Goal: Information Seeking & Learning: Learn about a topic

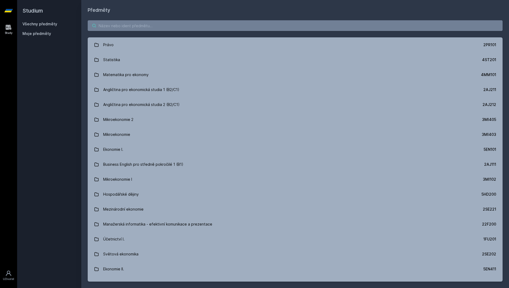
click at [268, 29] on input "search" at bounding box center [295, 25] width 415 height 11
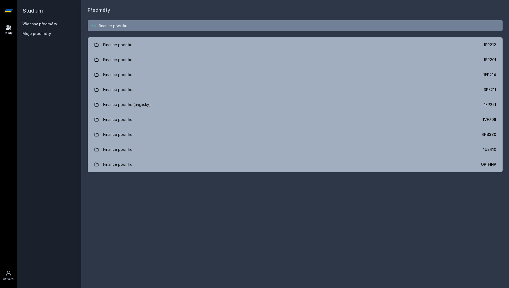
type input "finance podniku"
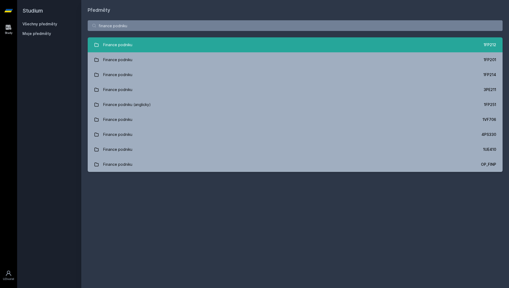
click at [270, 45] on link "Finance podniku 1FP212" at bounding box center [295, 44] width 415 height 15
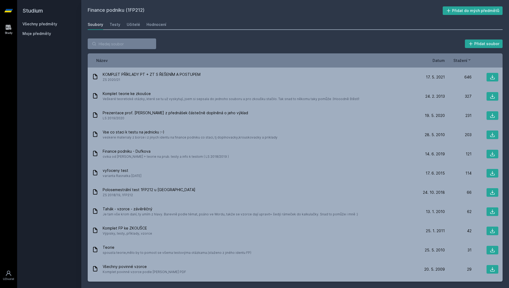
click at [141, 26] on div "Soubory Testy Učitelé Hodnocení" at bounding box center [295, 24] width 415 height 11
click at [137, 25] on div "Učitelé" at bounding box center [133, 24] width 13 height 5
click at [47, 22] on link "Všechny předměty" at bounding box center [39, 24] width 35 height 5
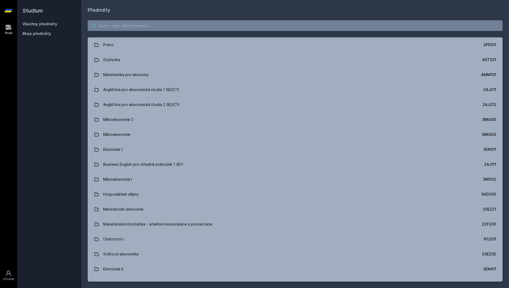
click at [130, 24] on input "search" at bounding box center [295, 25] width 415 height 11
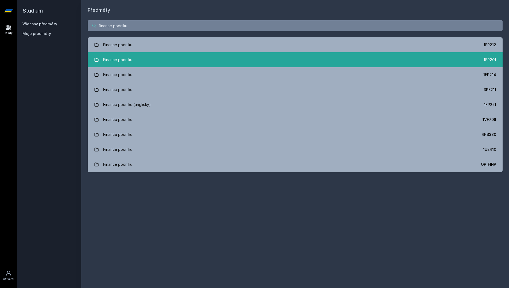
type input "finance podniku"
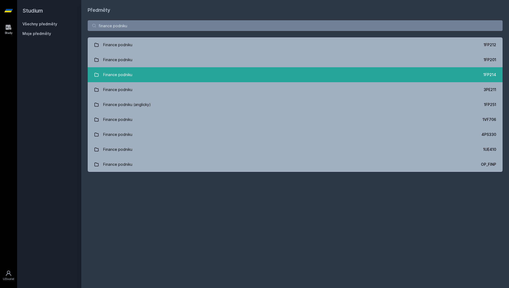
drag, startPoint x: 154, startPoint y: 65, endPoint x: 150, endPoint y: 76, distance: 11.7
click at [150, 76] on link "Finance podniku 1FP214" at bounding box center [295, 74] width 415 height 15
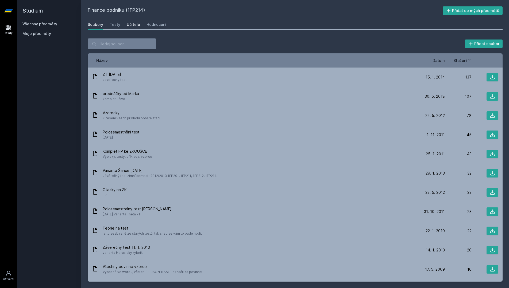
scroll to position [0, 0]
click at [137, 25] on div "Učitelé" at bounding box center [133, 24] width 13 height 5
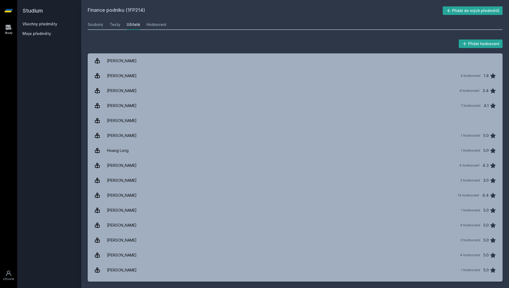
click at [54, 23] on link "Všechny předměty" at bounding box center [39, 24] width 35 height 5
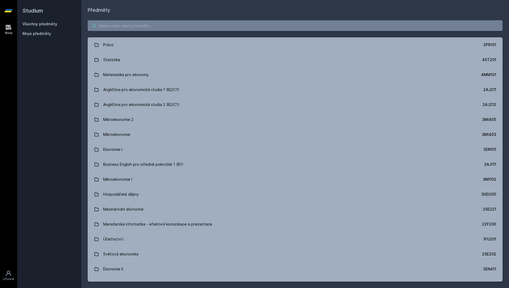
click at [138, 28] on input "search" at bounding box center [295, 25] width 415 height 11
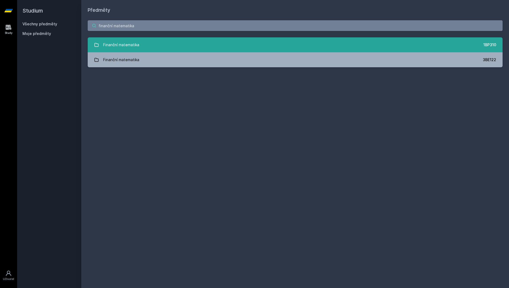
type input "finanční matematika"
click at [153, 42] on link "Finanční matematika 1BP310" at bounding box center [295, 44] width 415 height 15
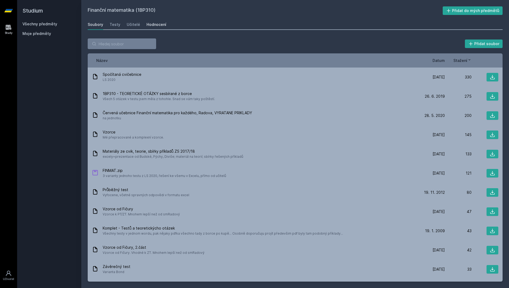
click at [151, 25] on div "Hodnocení" at bounding box center [156, 24] width 20 height 5
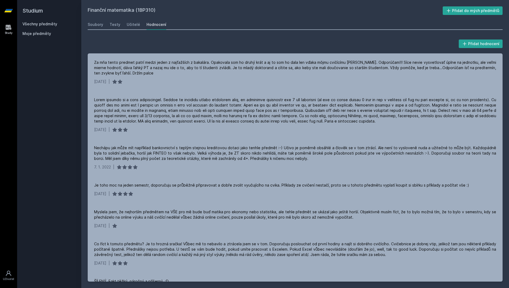
click at [46, 25] on link "Všechny předměty" at bounding box center [39, 24] width 35 height 5
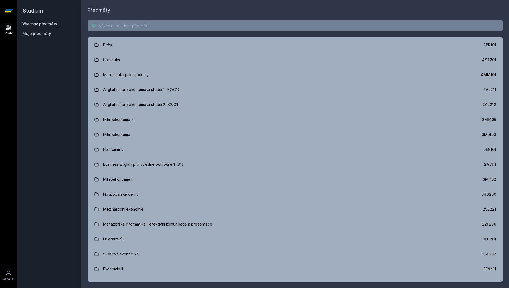
click at [160, 27] on input "search" at bounding box center [295, 25] width 415 height 11
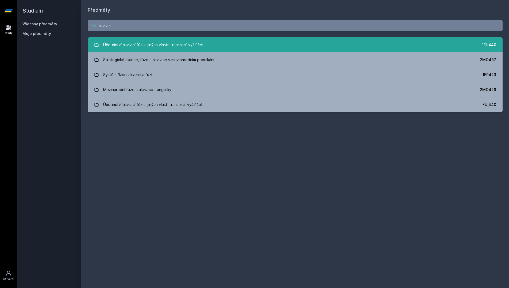
type input "akvizic"
click at [171, 42] on div "Účetnictví akvizicí,fúzí a jiných vlastn.transakcí-vyš.účet." at bounding box center [154, 45] width 102 height 11
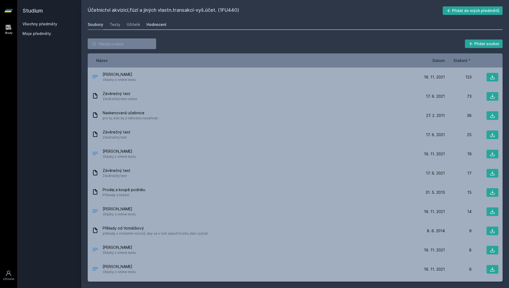
click at [157, 26] on div "Hodnocení" at bounding box center [156, 24] width 20 height 5
